Goal: Find specific page/section: Find specific page/section

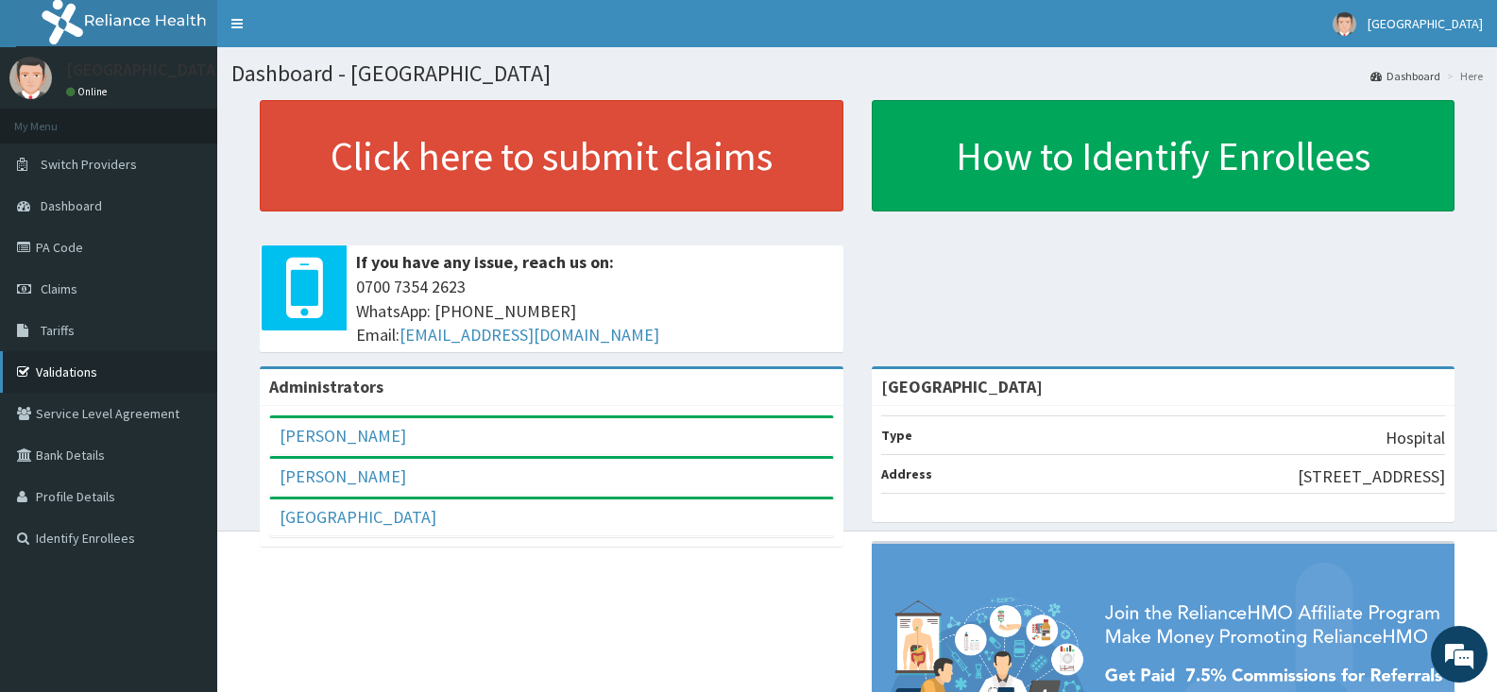
click at [92, 369] on link "Validations" at bounding box center [108, 372] width 217 height 42
click at [60, 333] on span "Tariffs" at bounding box center [58, 330] width 34 height 17
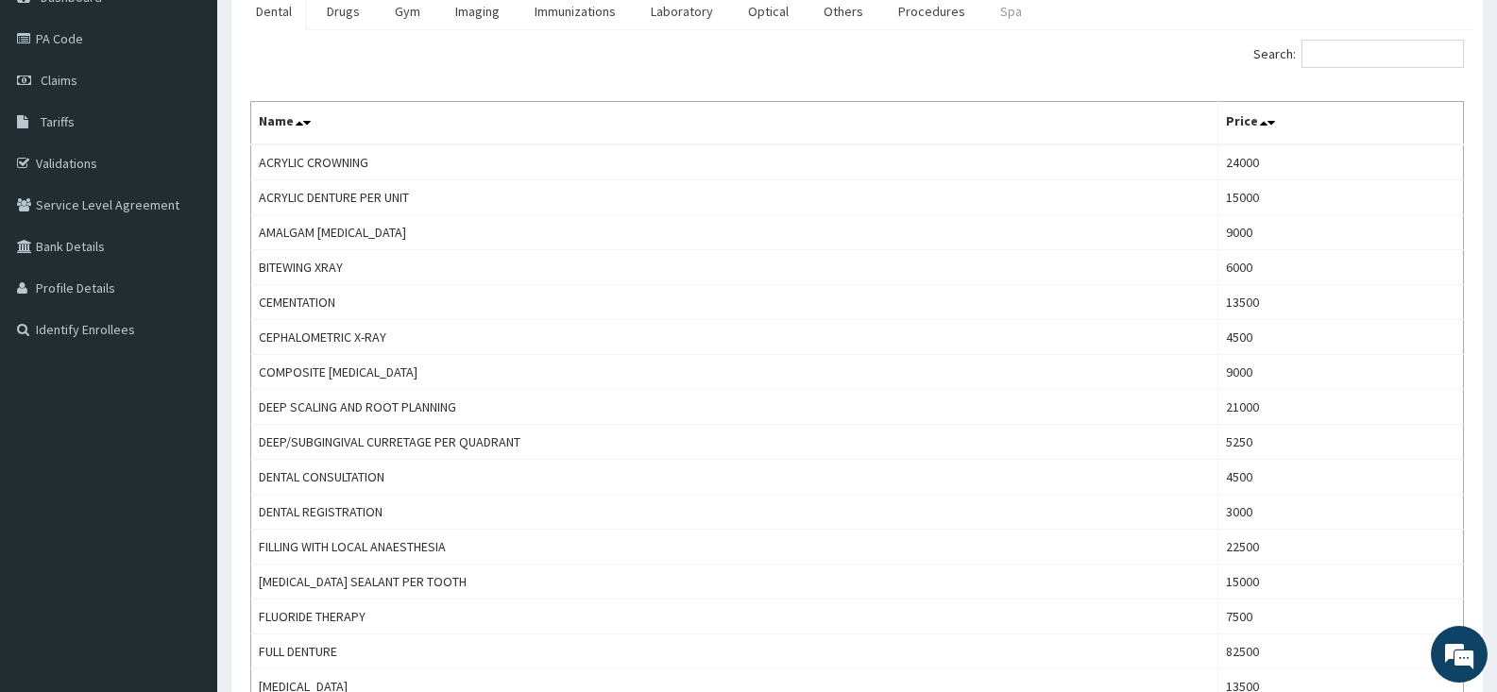
scroll to position [94, 0]
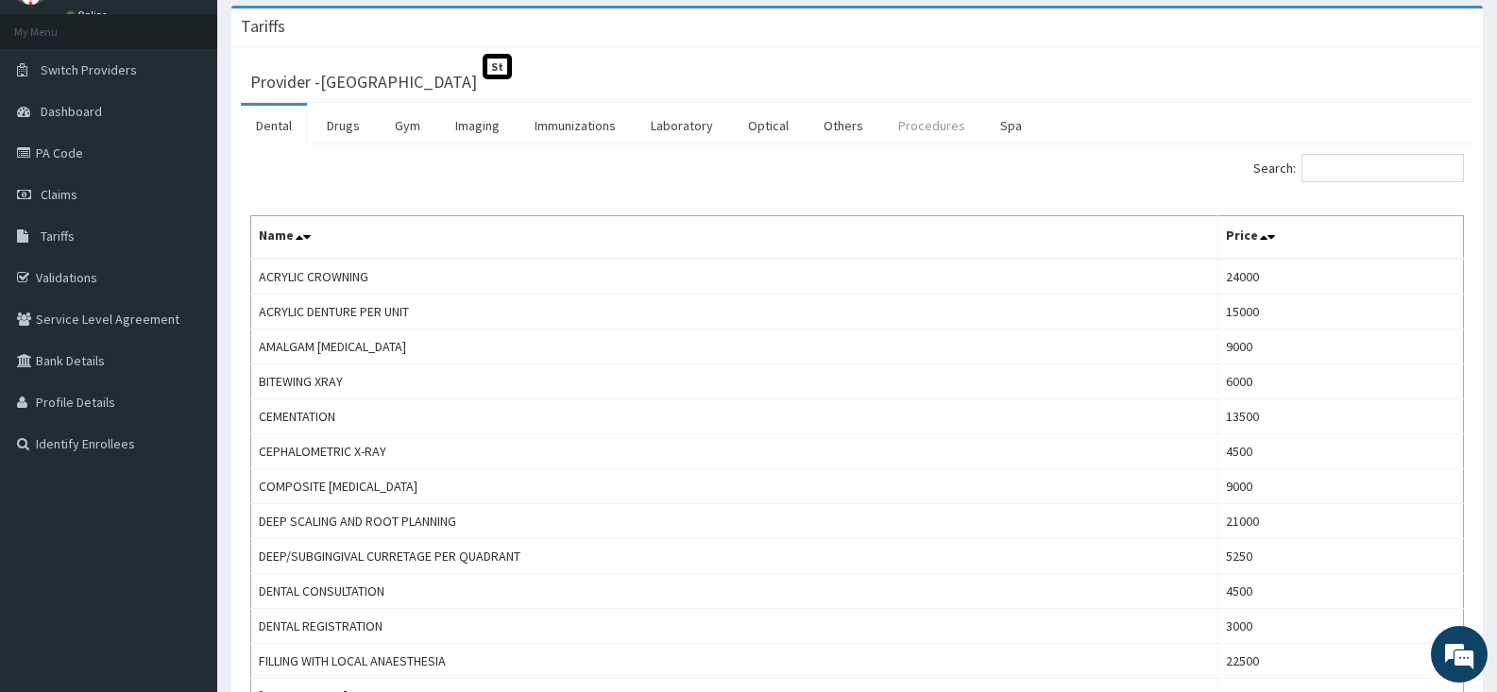
click at [910, 138] on link "Procedures" at bounding box center [931, 126] width 97 height 40
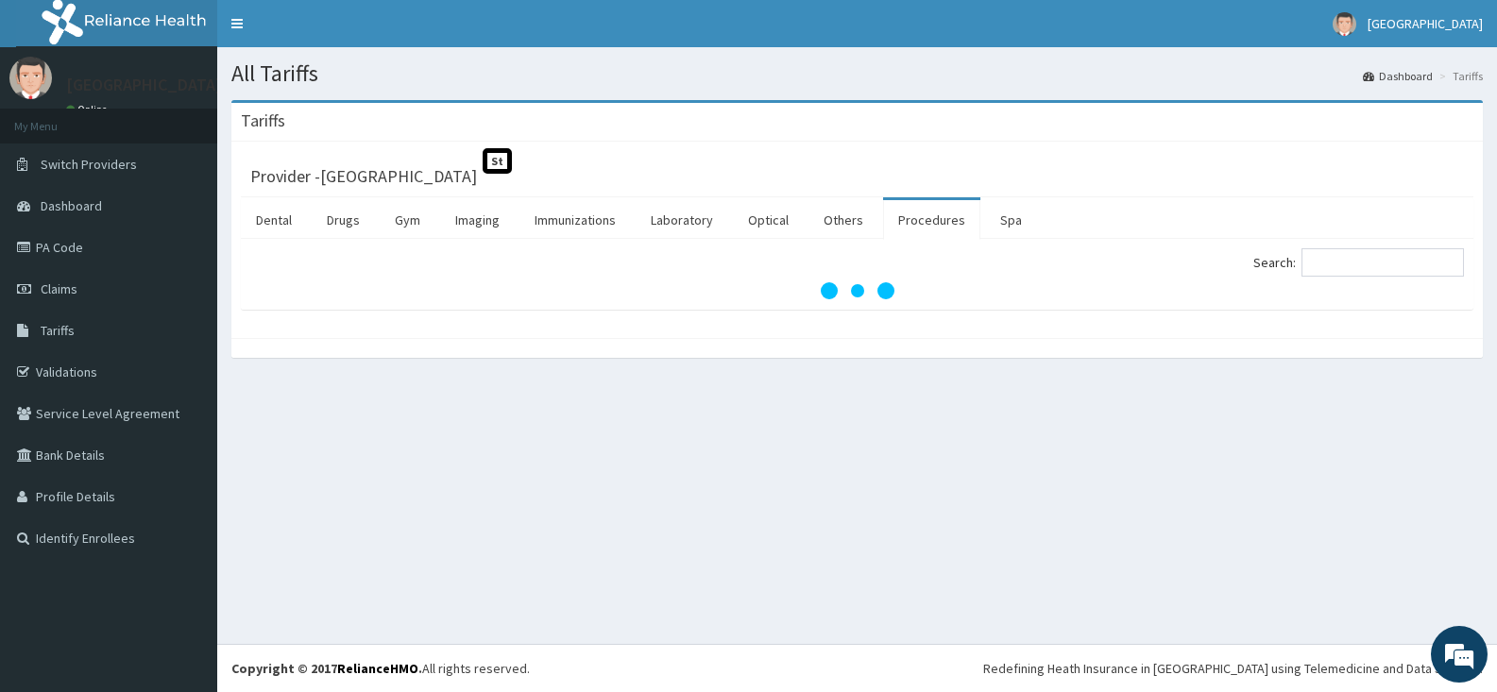
scroll to position [0, 0]
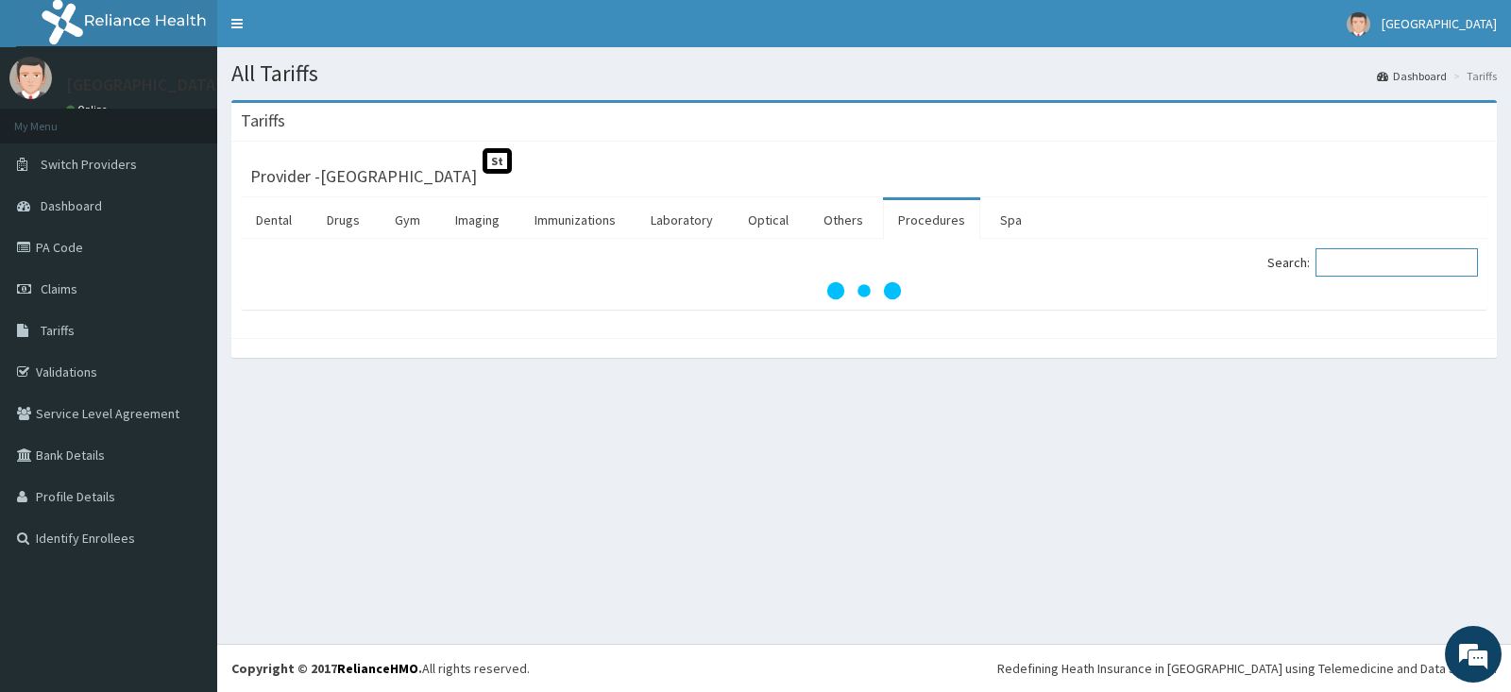
click at [1367, 268] on input "Search:" at bounding box center [1396, 262] width 162 height 28
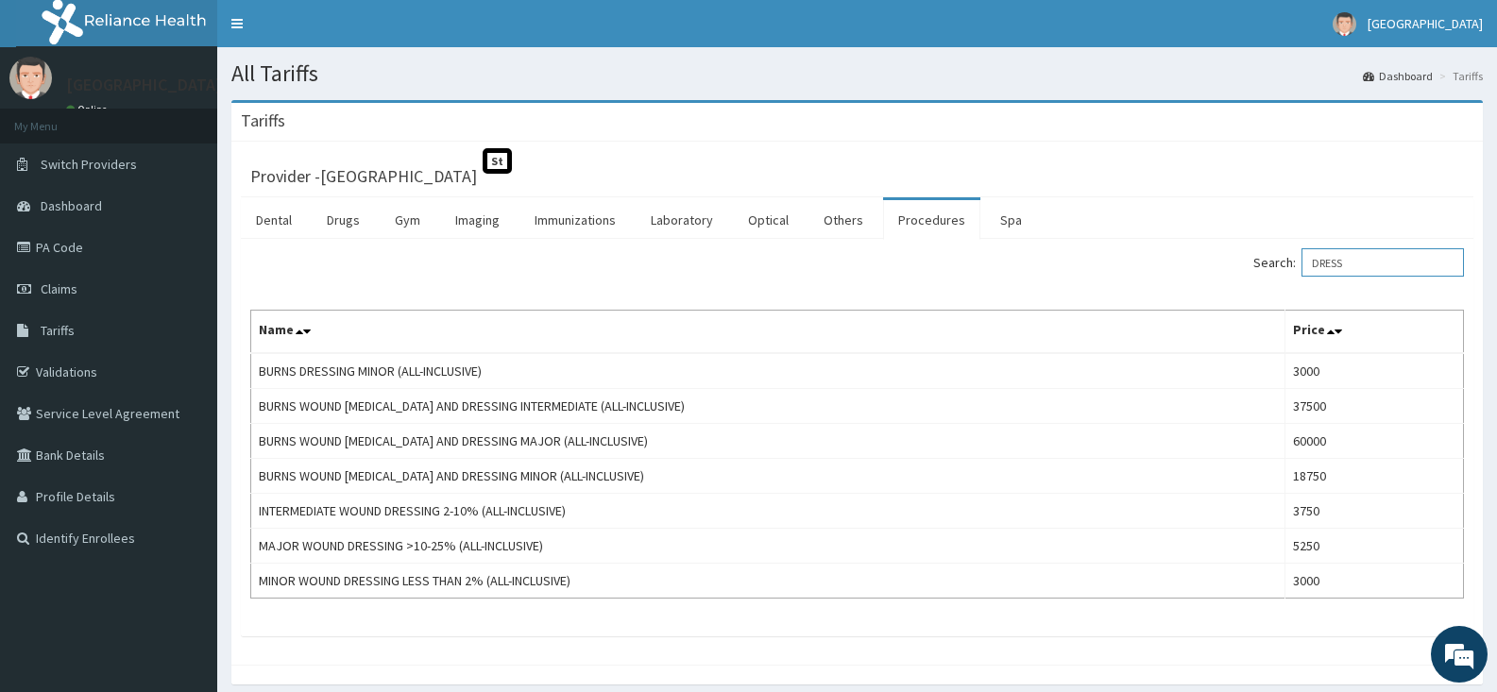
type input "DRESS"
click at [86, 258] on link "PA Code" at bounding box center [108, 248] width 217 height 42
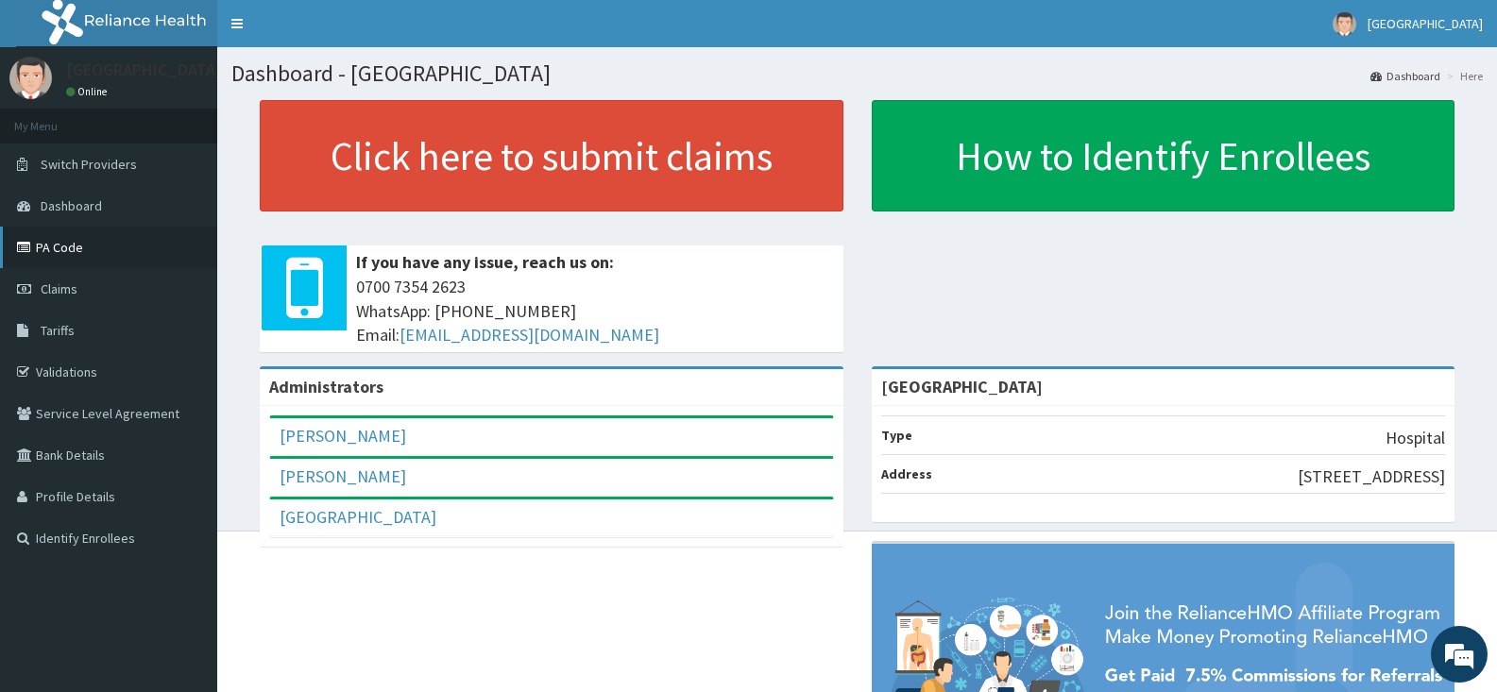
drag, startPoint x: 1136, startPoint y: 344, endPoint x: 99, endPoint y: 250, distance: 1041.1
click at [99, 250] on link "PA Code" at bounding box center [108, 248] width 217 height 42
